Goal: Register for event/course

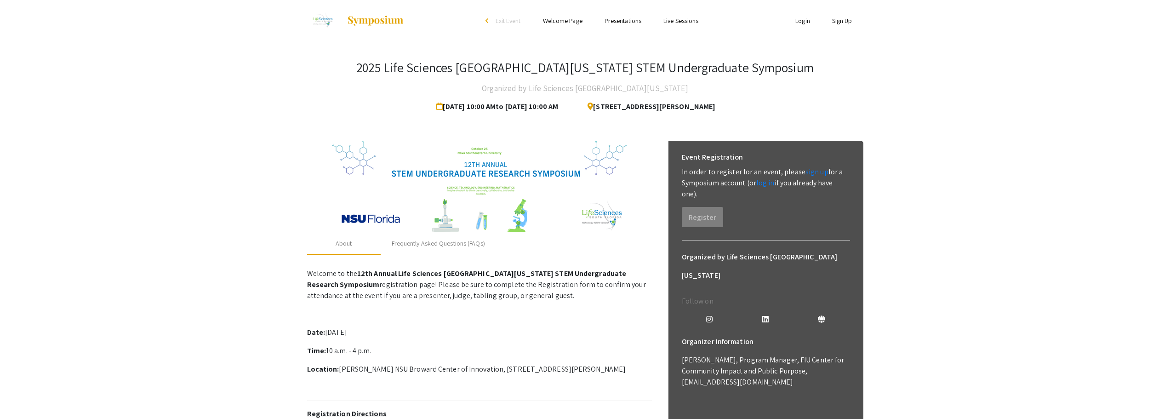
drag, startPoint x: 615, startPoint y: 105, endPoint x: 610, endPoint y: 104, distance: 5.2
click at [614, 105] on span "[STREET_ADDRESS][PERSON_NAME]" at bounding box center [647, 106] width 135 height 18
click at [605, 108] on span "[STREET_ADDRESS][PERSON_NAME]" at bounding box center [647, 106] width 135 height 18
drag, startPoint x: 754, startPoint y: 108, endPoint x: 590, endPoint y: 109, distance: 163.7
click at [590, 109] on div "[STREET_ADDRESS][PERSON_NAME]" at bounding box center [652, 106] width 163 height 18
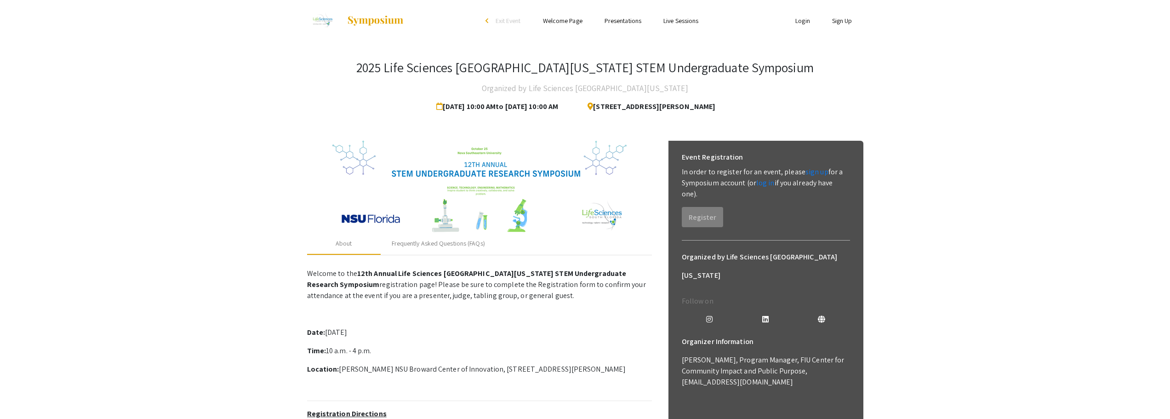
copy span "[STREET_ADDRESS][PERSON_NAME]"
